Goal: Task Accomplishment & Management: Use online tool/utility

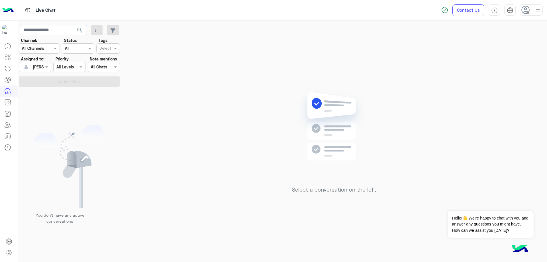
click at [526, 11] on span at bounding box center [527, 12] width 3 height 3
click at [522, 40] on label "Online" at bounding box center [507, 43] width 62 height 10
click at [442, 80] on div "Select a conversation on the left" at bounding box center [333, 142] width 425 height 243
